Goal: Navigation & Orientation: Find specific page/section

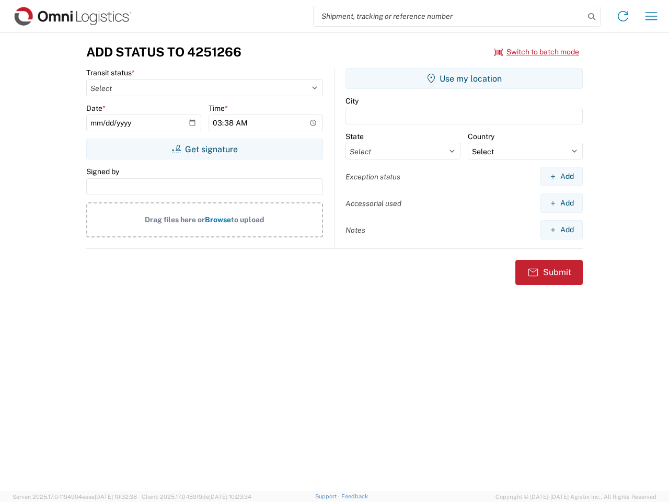
click at [449, 16] on input "search" at bounding box center [449, 16] width 271 height 20
click at [592, 17] on icon at bounding box center [591, 16] width 15 height 15
click at [623, 16] on icon at bounding box center [623, 16] width 17 height 17
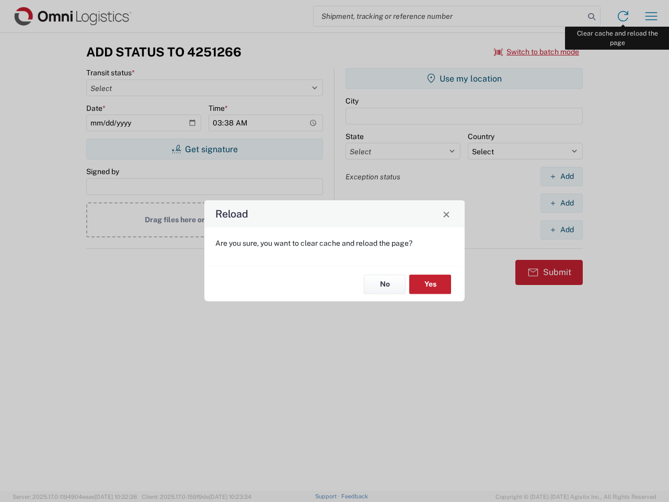
click at [651, 16] on div "Reload Are you sure, you want to clear cache and reload the page? No Yes" at bounding box center [334, 251] width 669 height 502
click at [537, 52] on div "Reload Are you sure, you want to clear cache and reload the page? No Yes" at bounding box center [334, 251] width 669 height 502
click at [204, 149] on div "Reload Are you sure, you want to clear cache and reload the page? No Yes" at bounding box center [334, 251] width 669 height 502
click at [464, 78] on div "Reload Are you sure, you want to clear cache and reload the page? No Yes" at bounding box center [334, 251] width 669 height 502
click at [561, 176] on div "Reload Are you sure, you want to clear cache and reload the page? No Yes" at bounding box center [334, 251] width 669 height 502
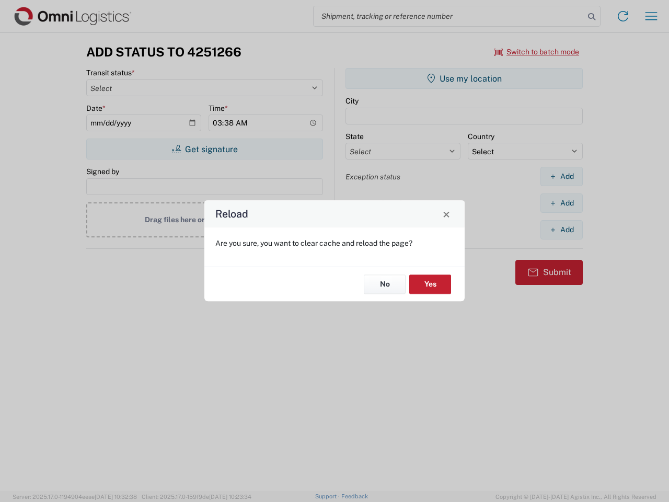
click at [561, 203] on div "Reload Are you sure, you want to clear cache and reload the page? No Yes" at bounding box center [334, 251] width 669 height 502
click at [561, 229] on div "Reload Are you sure, you want to clear cache and reload the page? No Yes" at bounding box center [334, 251] width 669 height 502
